Goal: Communication & Community: Answer question/provide support

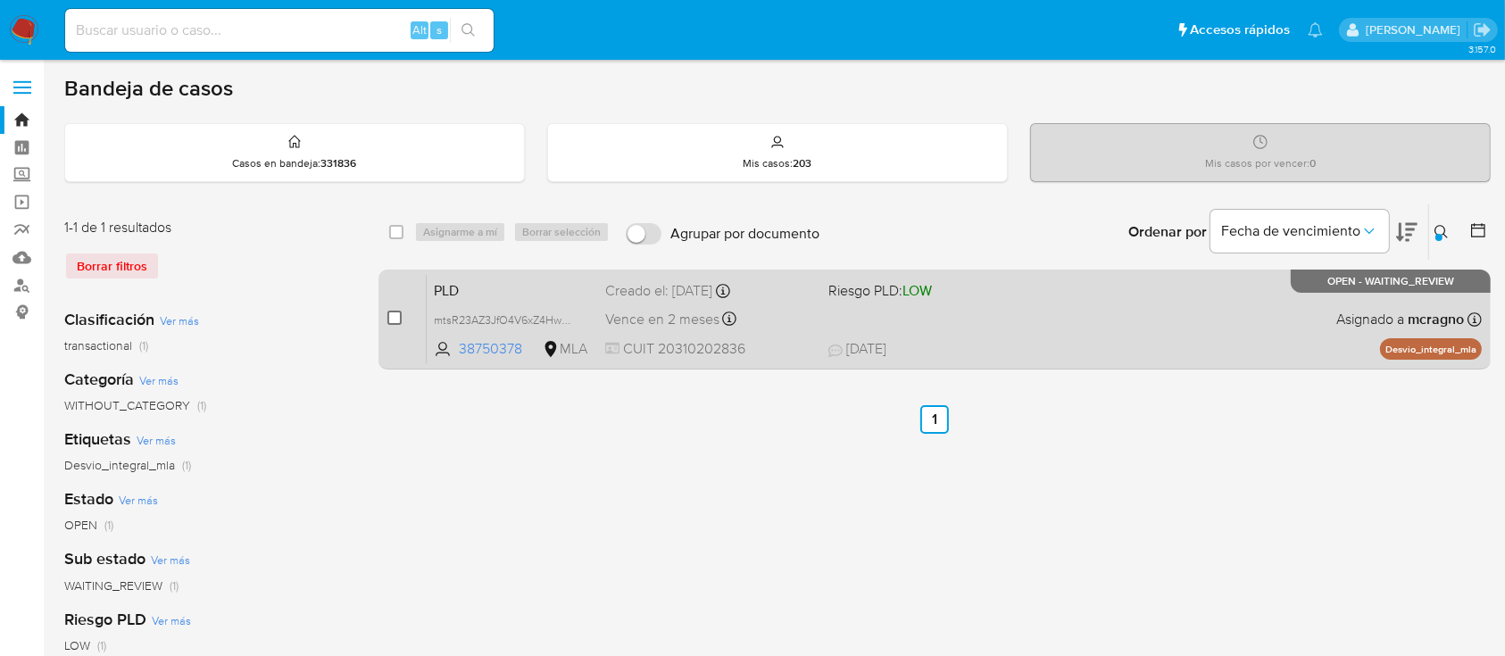
click at [397, 314] on input "checkbox" at bounding box center [394, 318] width 14 height 14
checkbox input "true"
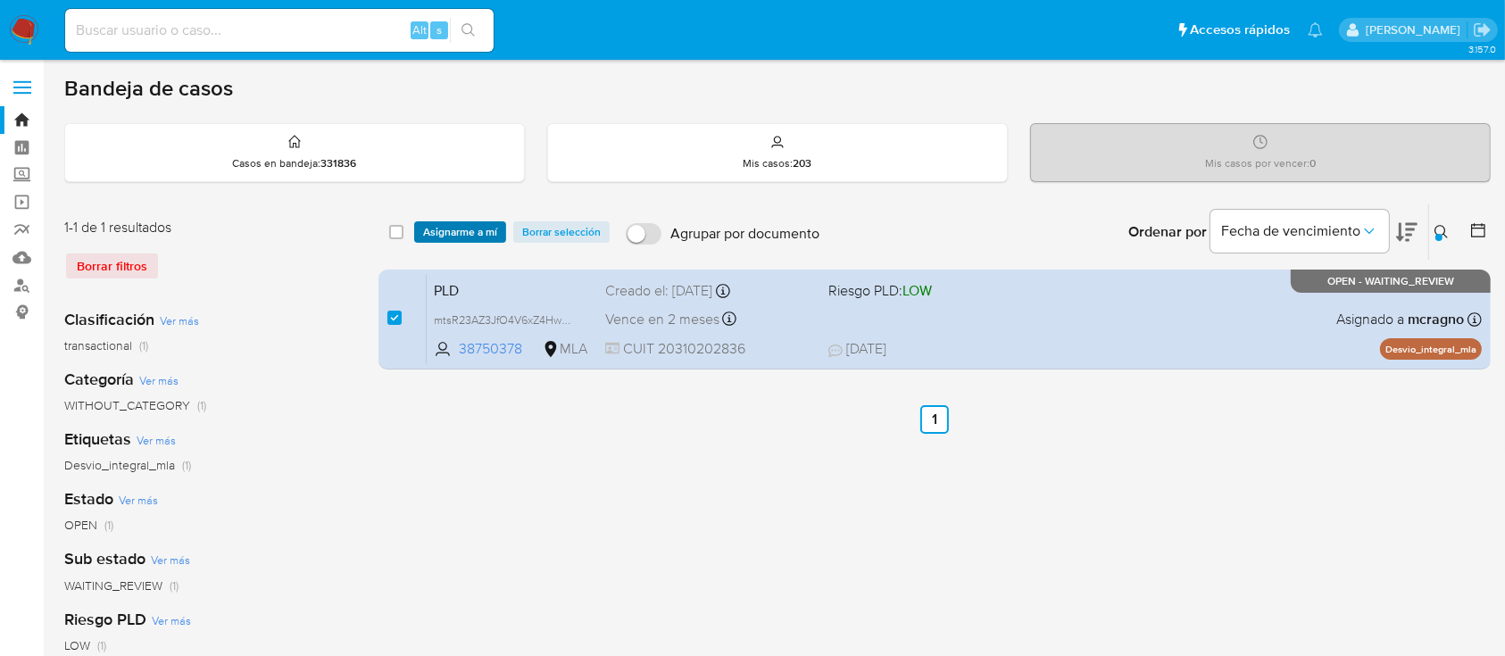
click at [464, 226] on span "Asignarme a mí" at bounding box center [460, 232] width 74 height 18
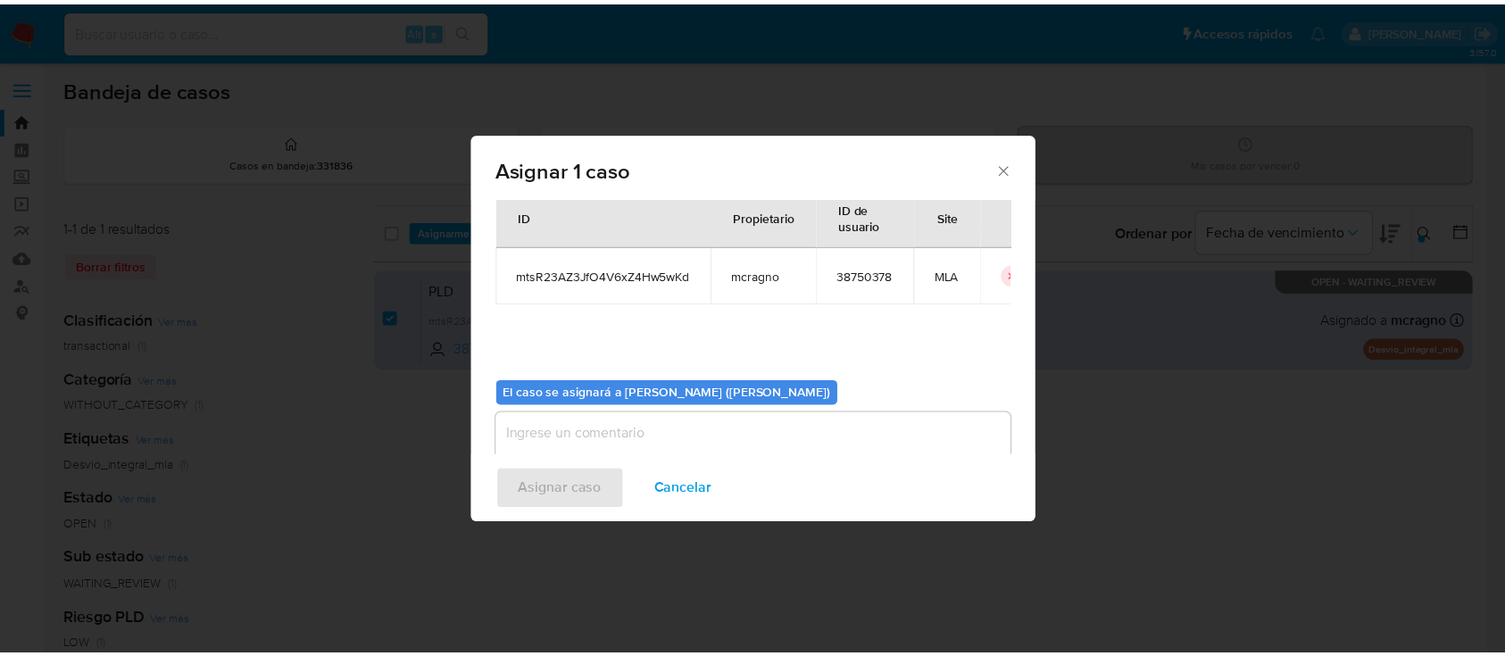
scroll to position [91, 0]
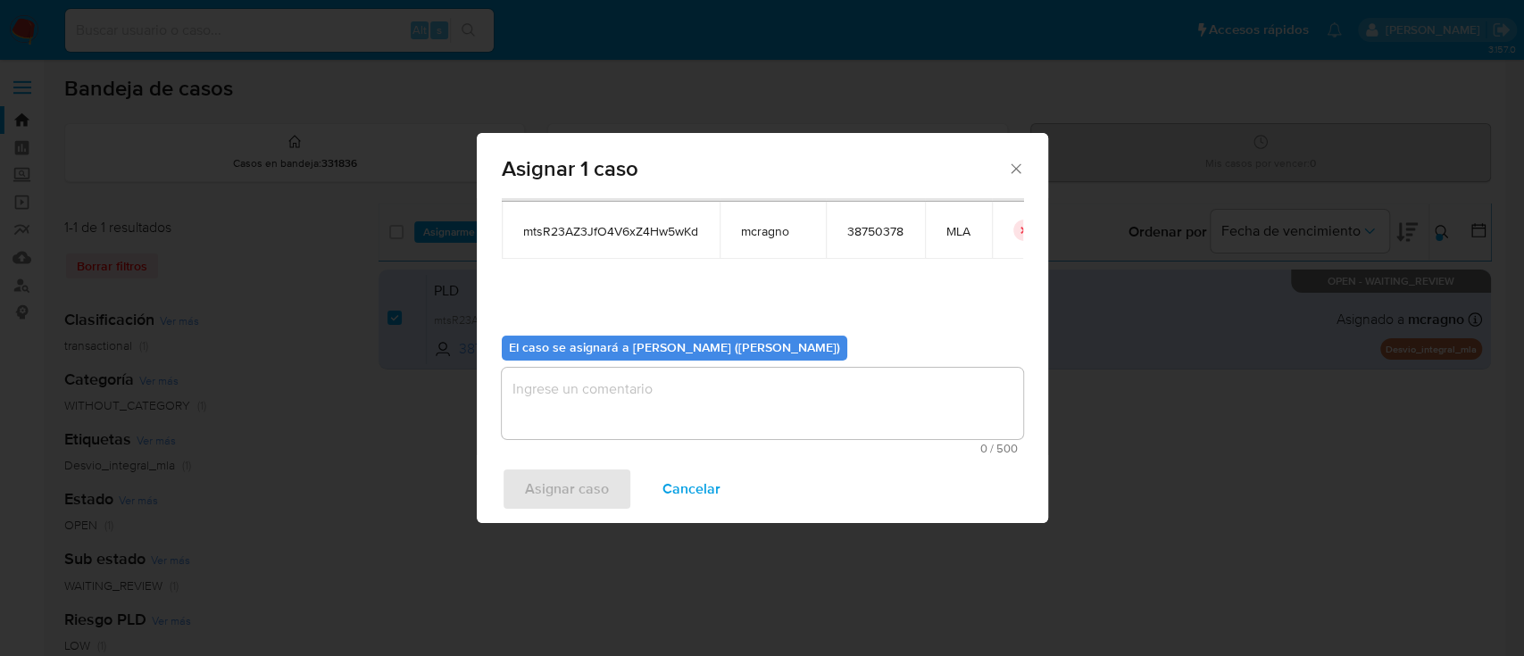
click at [618, 413] on textarea "assign-modal" at bounding box center [762, 403] width 521 height 71
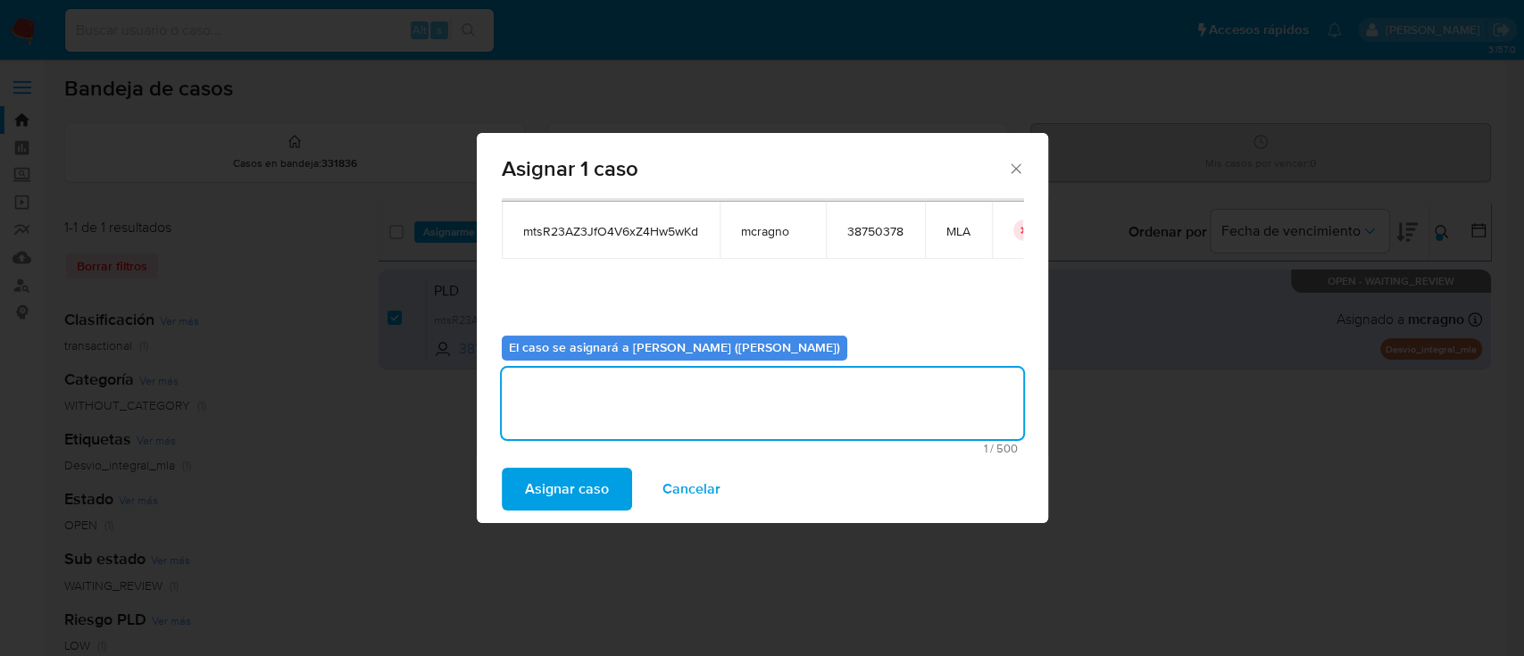
click at [568, 489] on span "Asignar caso" at bounding box center [567, 489] width 84 height 39
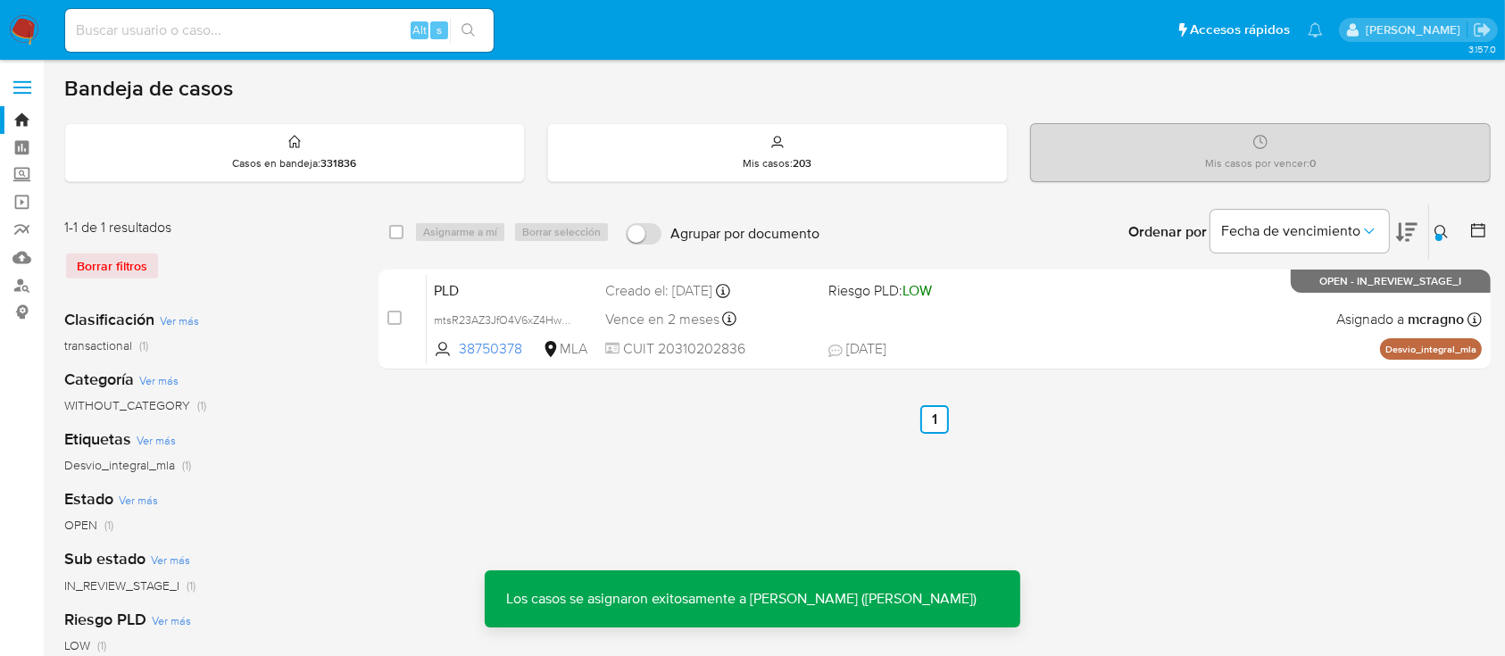
click at [1077, 321] on div "PLD mtsR23AZ3JfO4V6xZ4Hw5wKd 38750378 MLA Riesgo PLD: LOW Creado el: [DATE] Cre…" at bounding box center [954, 319] width 1055 height 90
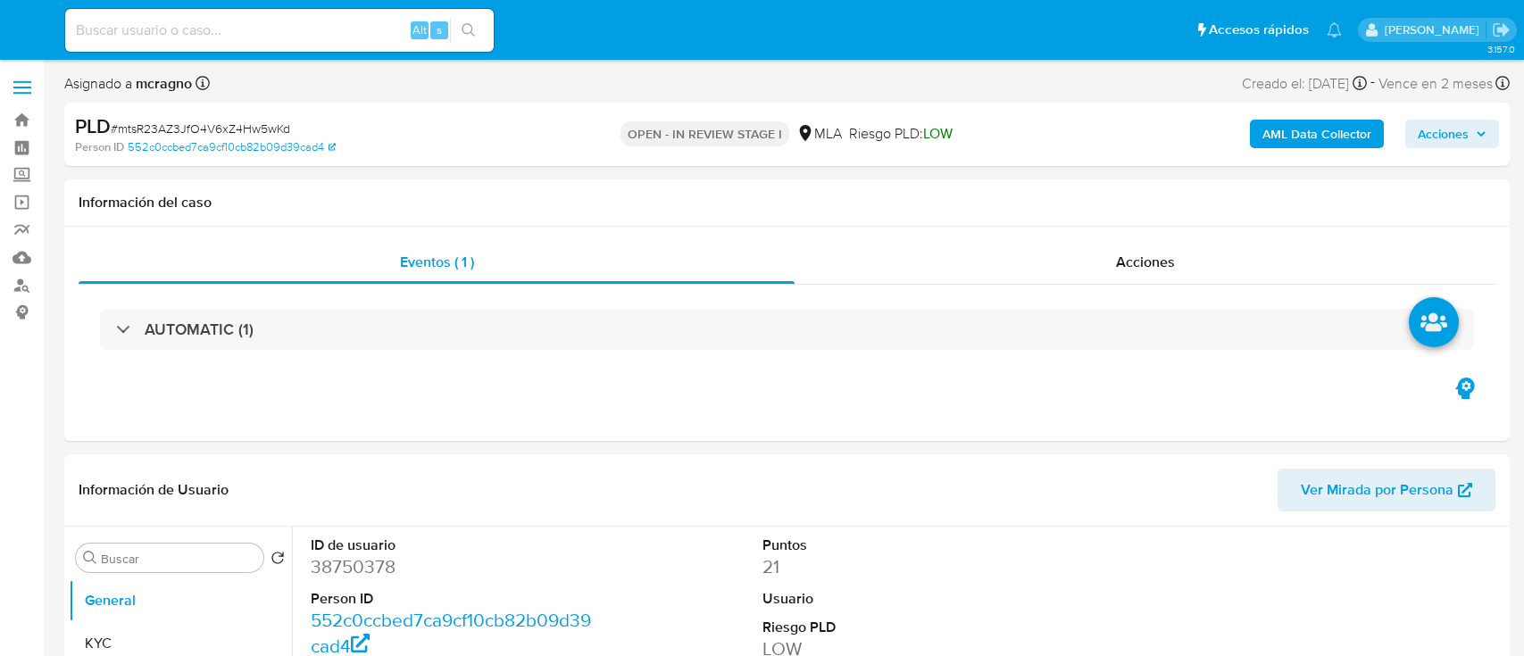
select select "10"
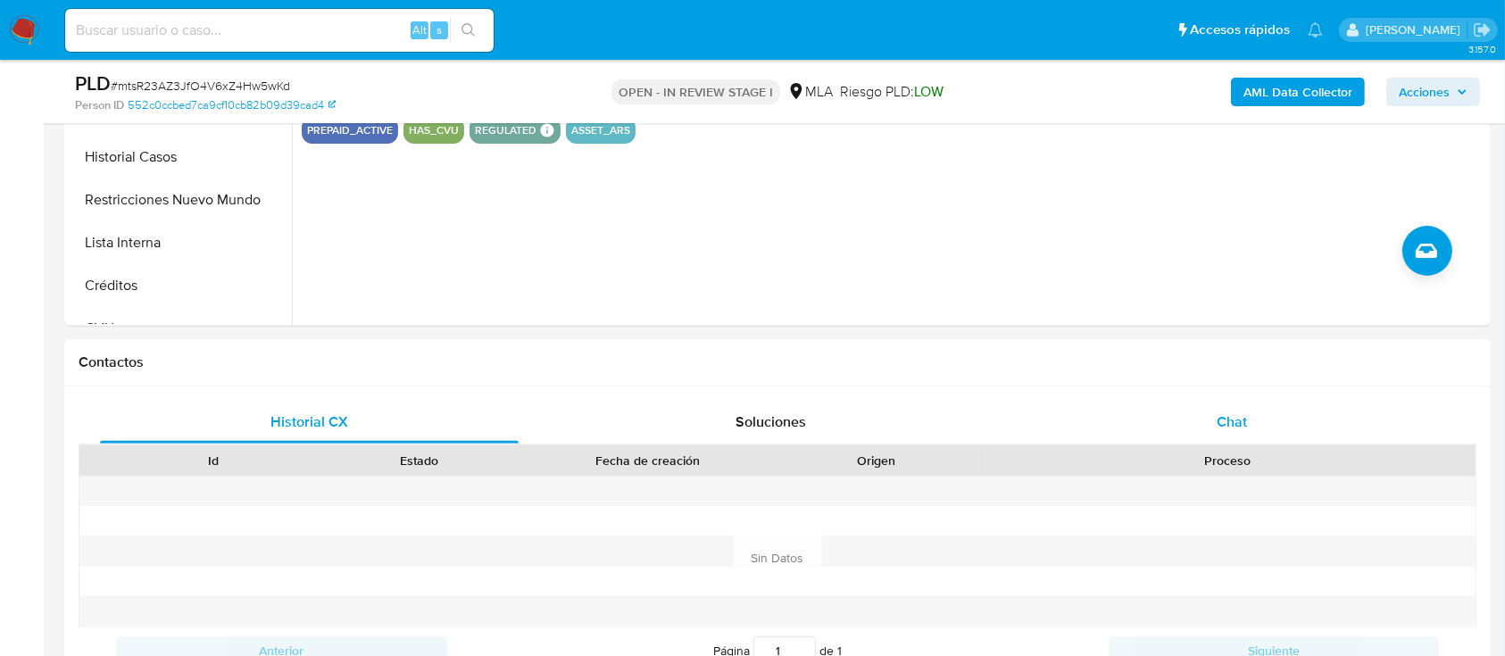
click at [1206, 412] on div "Chat" at bounding box center [1232, 422] width 419 height 43
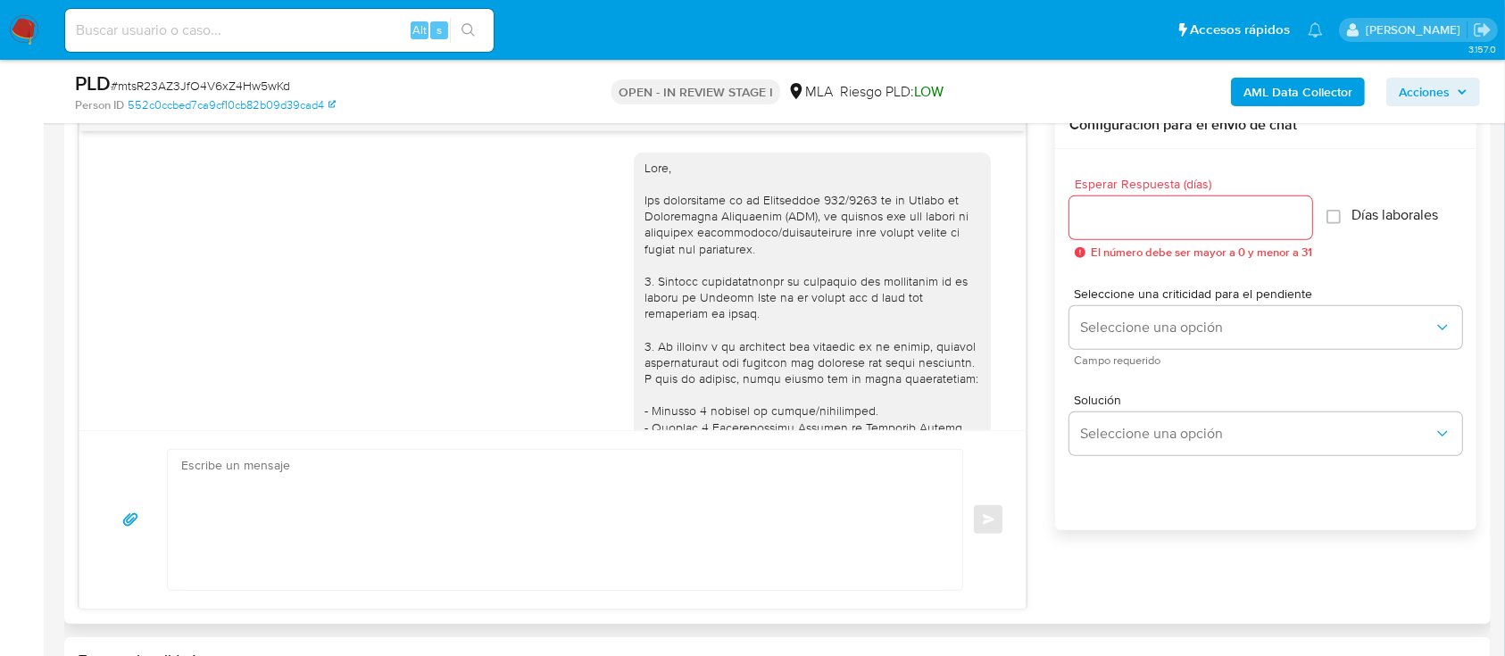
scroll to position [973, 0]
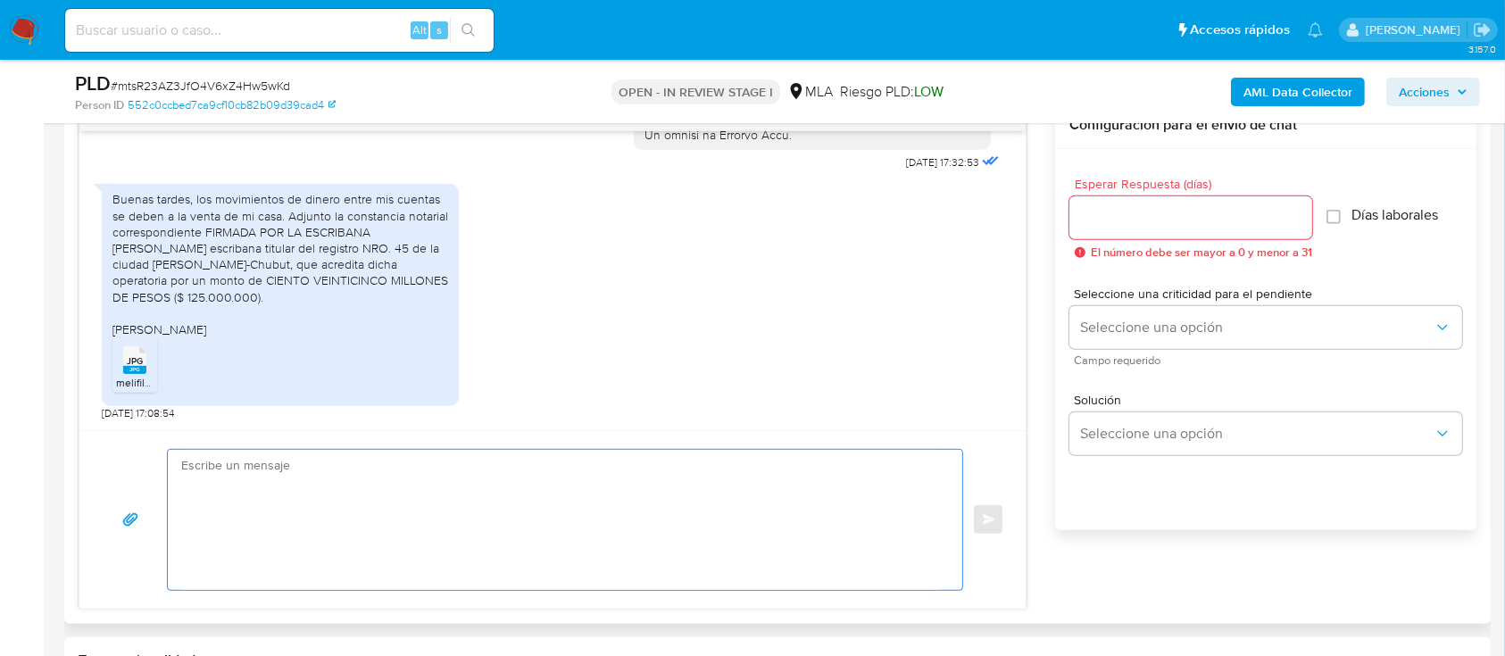
click at [444, 562] on textarea at bounding box center [560, 520] width 759 height 140
paste textarea "Hola, ¡Muchas gracias por tu respuesta! Confirmamos la recepción de la document…"
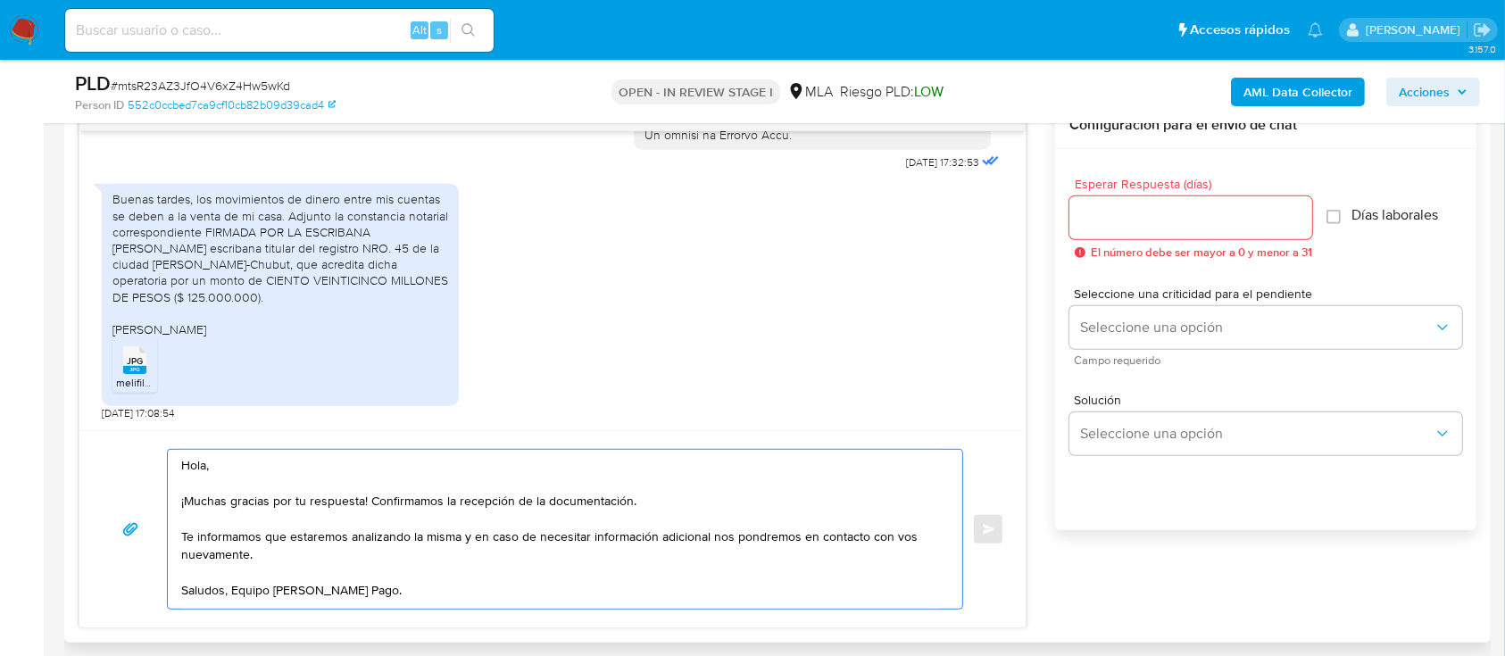
drag, startPoint x: 281, startPoint y: 536, endPoint x: 196, endPoint y: 531, distance: 84.9
click at [179, 529] on div "Hola, ¡Muchas gracias por tu respuesta! Confirmamos la recepción de la document…" at bounding box center [561, 529] width 786 height 159
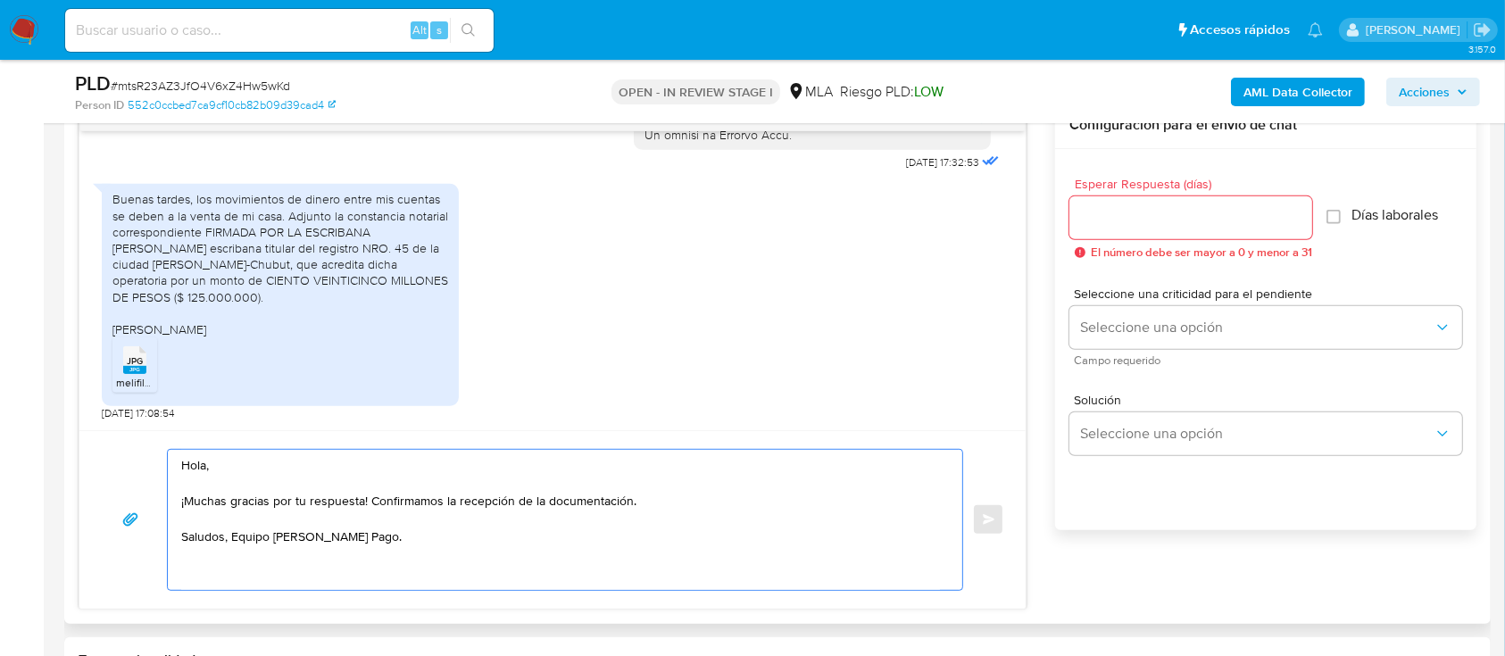
type textarea "Hola, ¡Muchas gracias por tu respuesta! Confirmamos la recepción de la document…"
drag, startPoint x: 1162, startPoint y: 195, endPoint x: 1168, endPoint y: 211, distance: 16.9
click at [1162, 196] on div at bounding box center [1191, 217] width 243 height 43
click at [1168, 222] on input "Esperar Respuesta (días)" at bounding box center [1191, 217] width 243 height 23
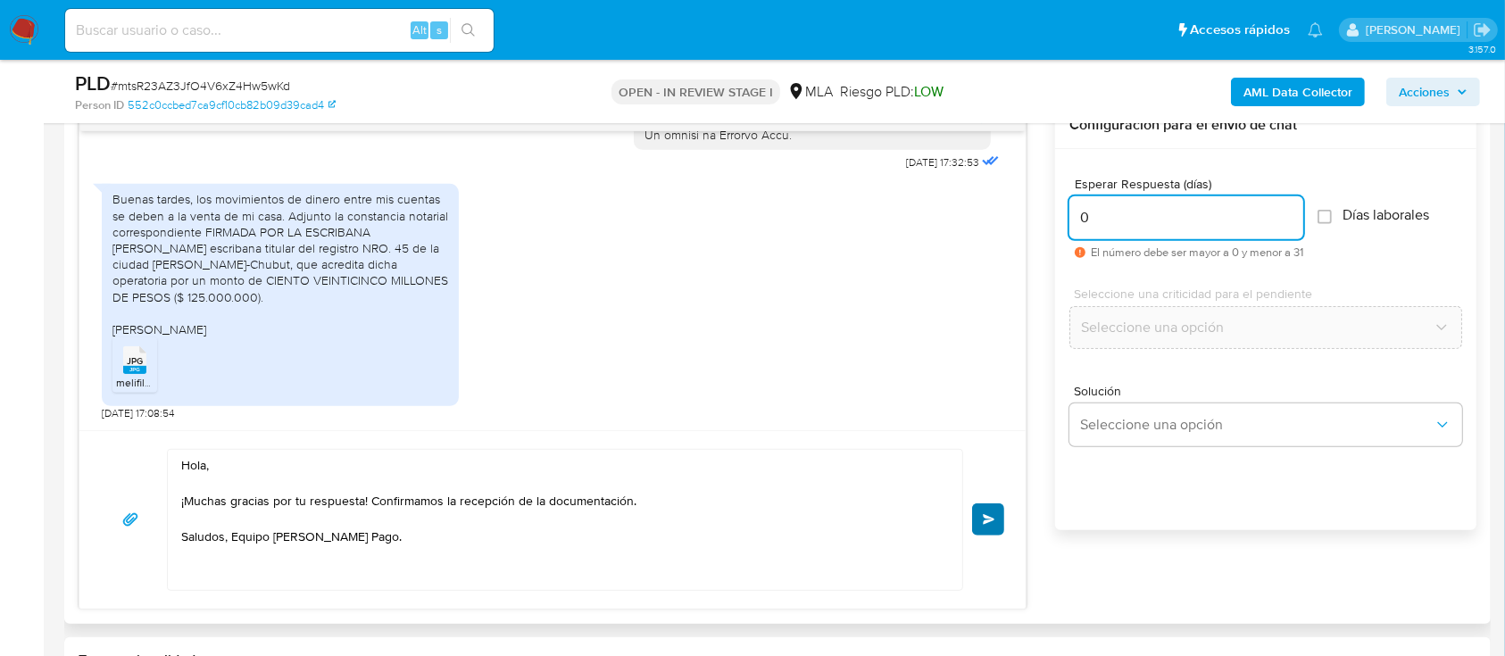
type input "0"
click at [978, 519] on button "Enviar" at bounding box center [988, 520] width 32 height 32
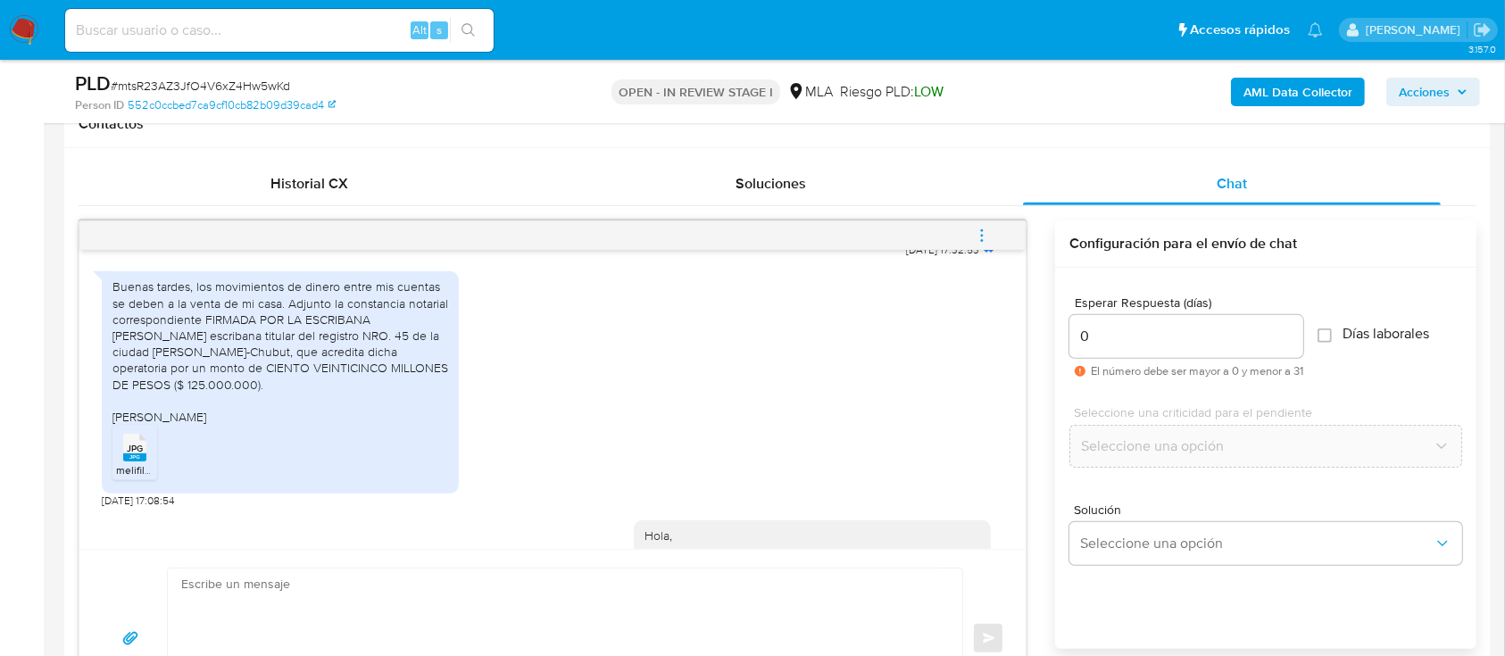
scroll to position [1122, 0]
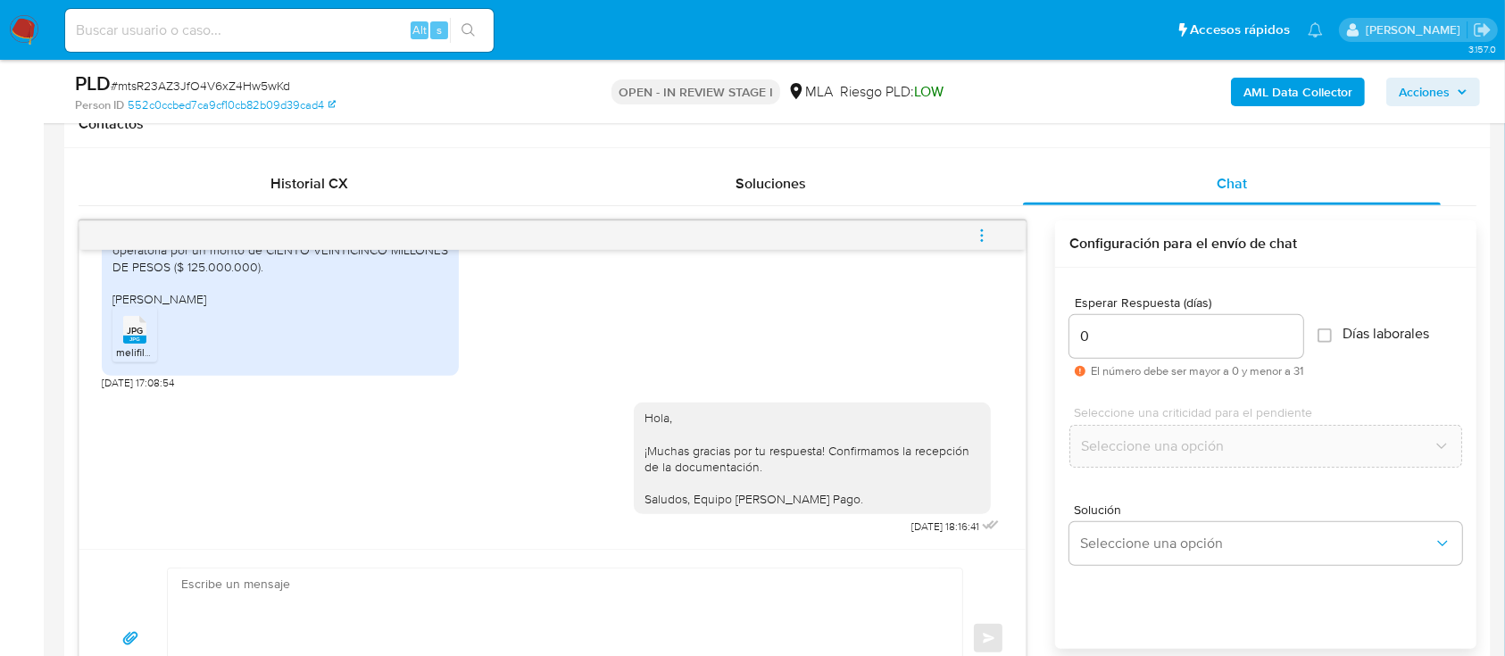
click at [988, 244] on span "menu-action" at bounding box center [982, 235] width 16 height 43
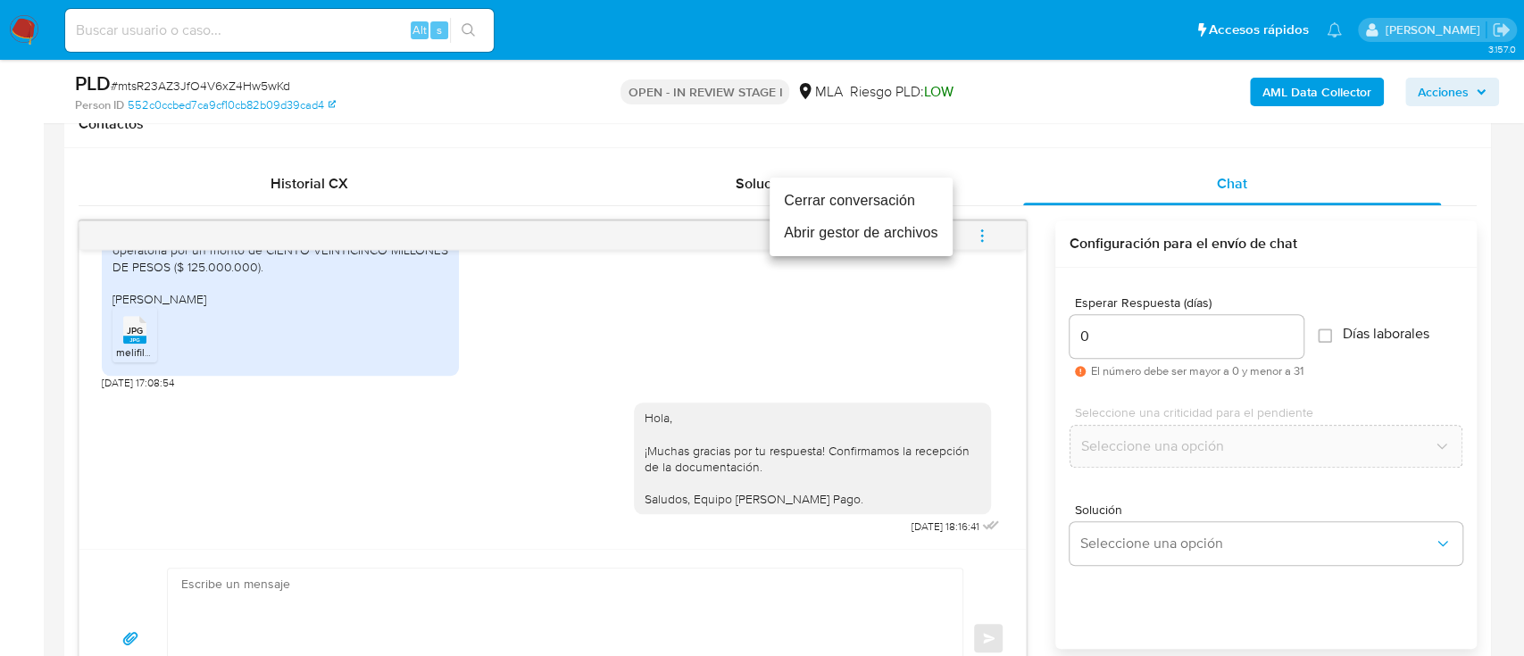
click at [881, 197] on li "Cerrar conversación" at bounding box center [861, 201] width 183 height 32
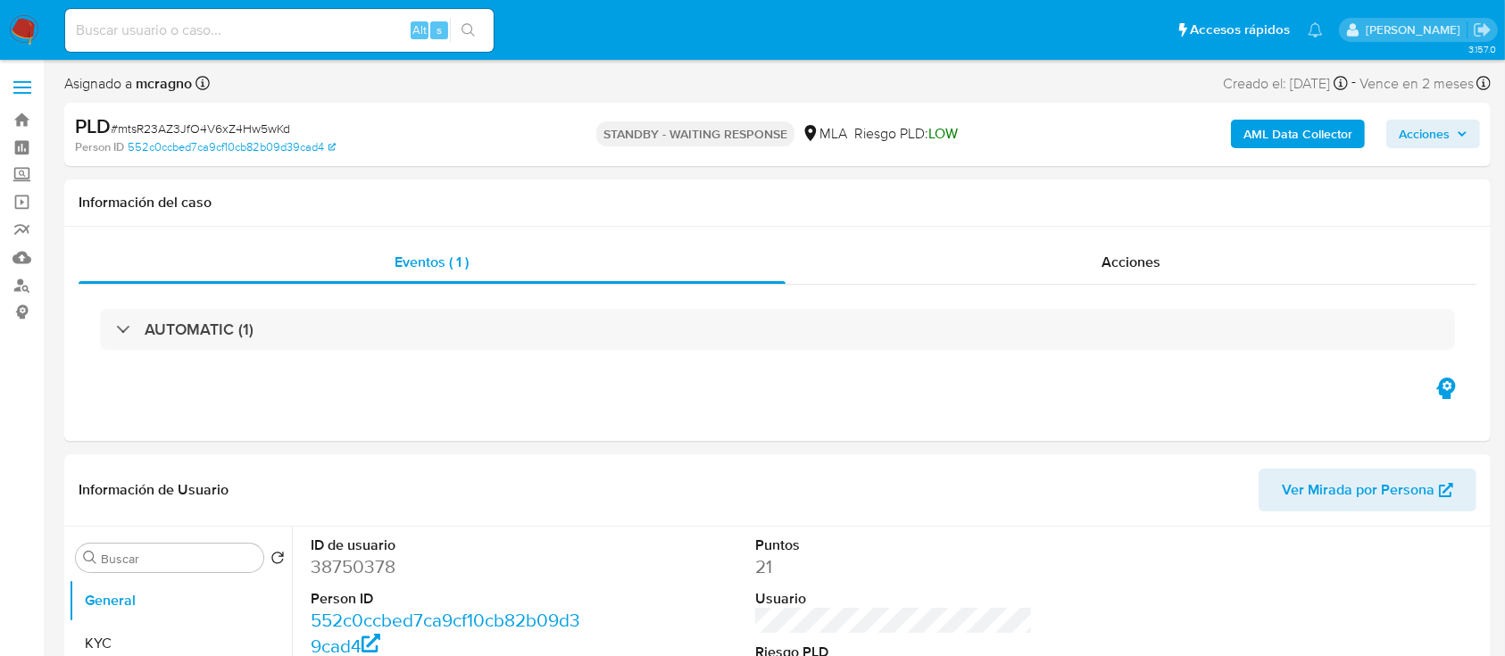
select select "10"
